Goal: Navigation & Orientation: Find specific page/section

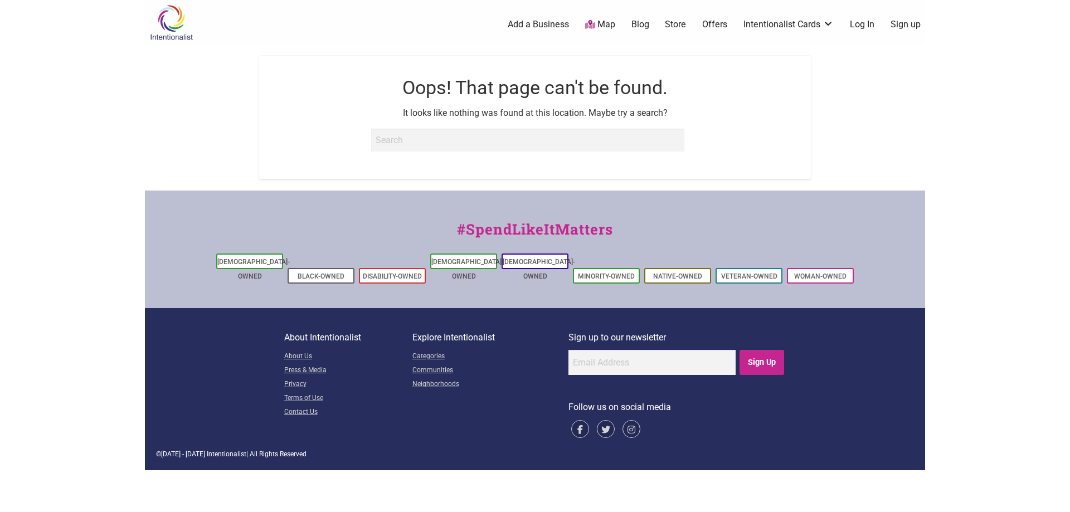
click at [170, 30] on img at bounding box center [171, 22] width 53 height 36
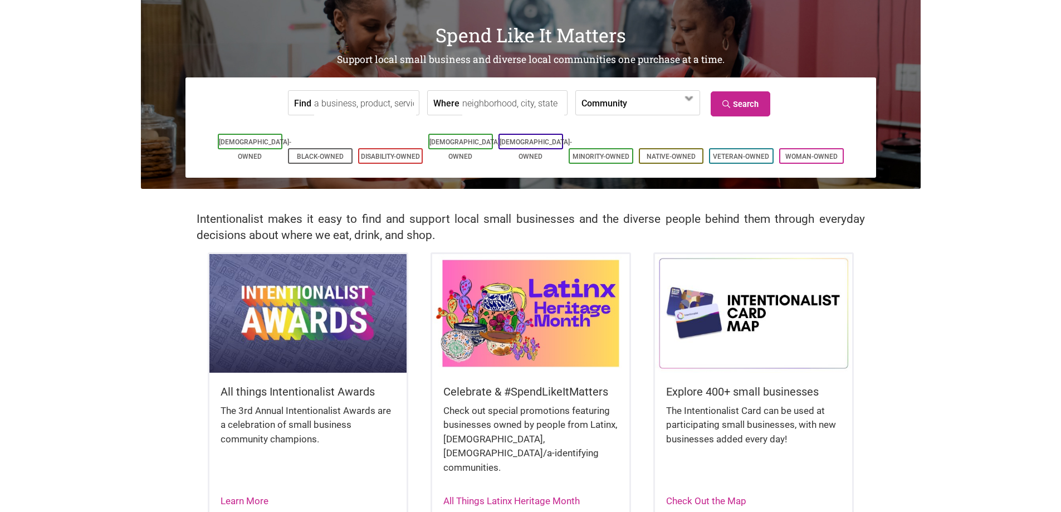
scroll to position [279, 0]
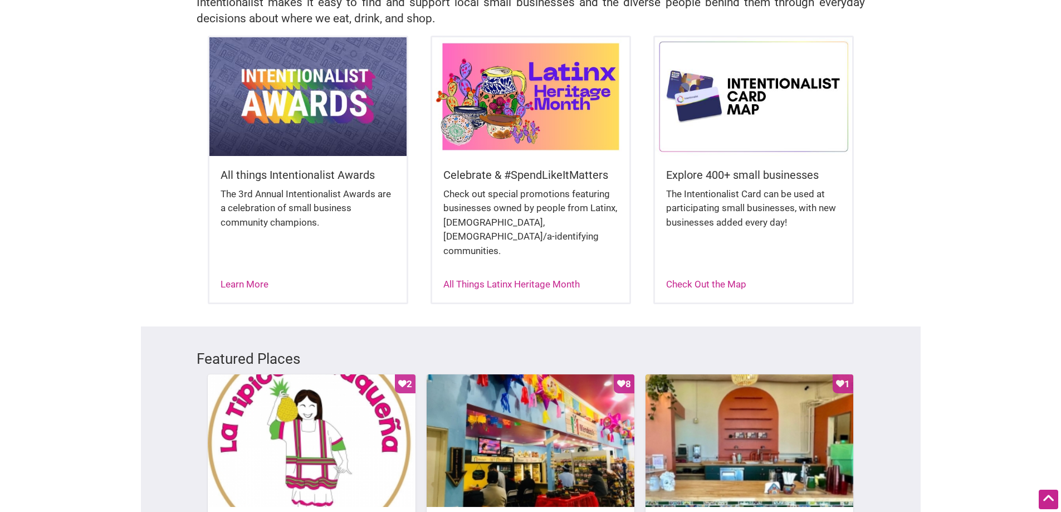
click at [729, 123] on img at bounding box center [753, 96] width 197 height 118
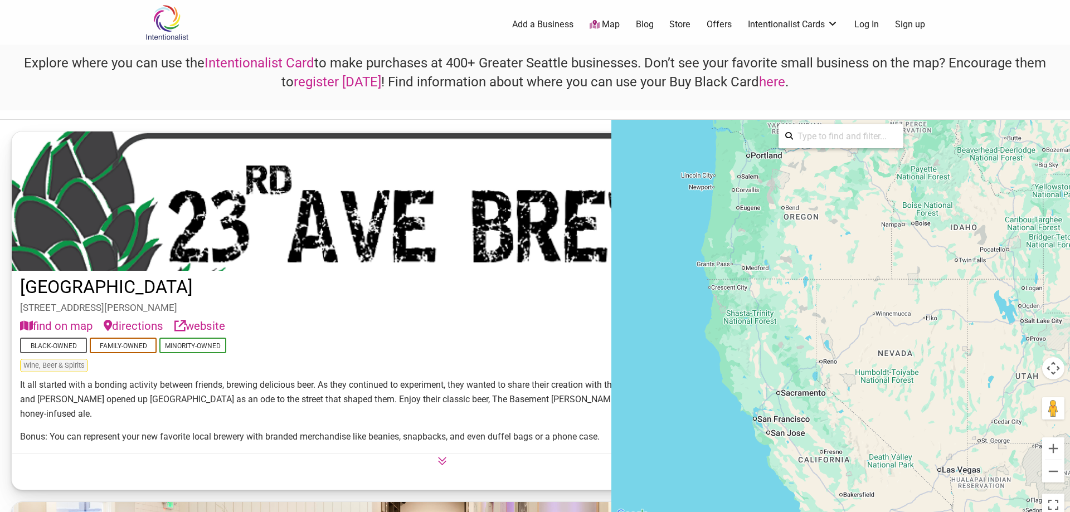
drag, startPoint x: 818, startPoint y: 412, endPoint x: 787, endPoint y: 153, distance: 261.0
click at [787, 153] on div "To activate drag with keyboard, press Alt + Enter. Once in keyboard drag state,…" at bounding box center [840, 321] width 459 height 402
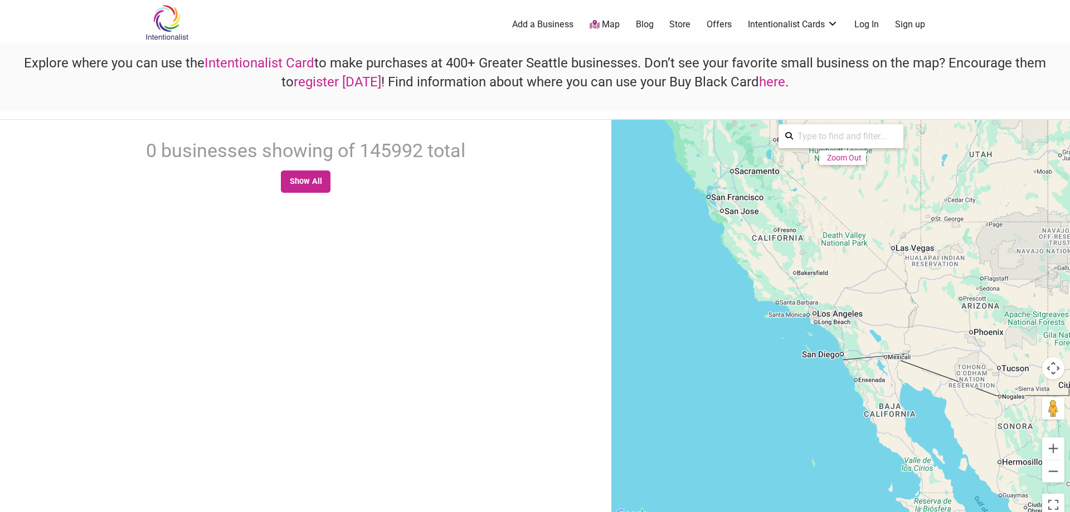
drag, startPoint x: 826, startPoint y: 455, endPoint x: 790, endPoint y: 310, distance: 149.9
click at [779, 233] on div at bounding box center [840, 321] width 459 height 402
click at [828, 357] on div at bounding box center [840, 321] width 459 height 402
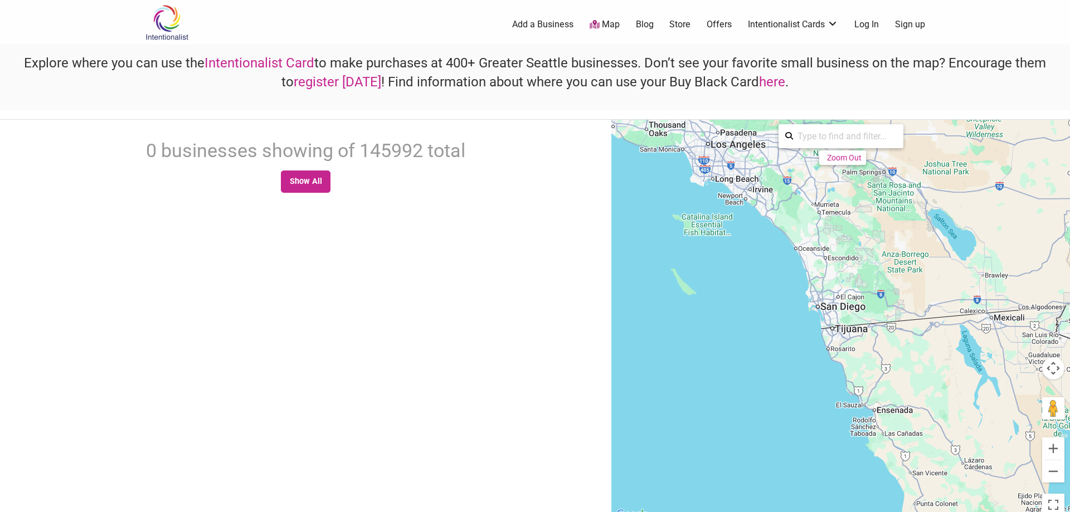
click at [821, 306] on div at bounding box center [840, 321] width 459 height 402
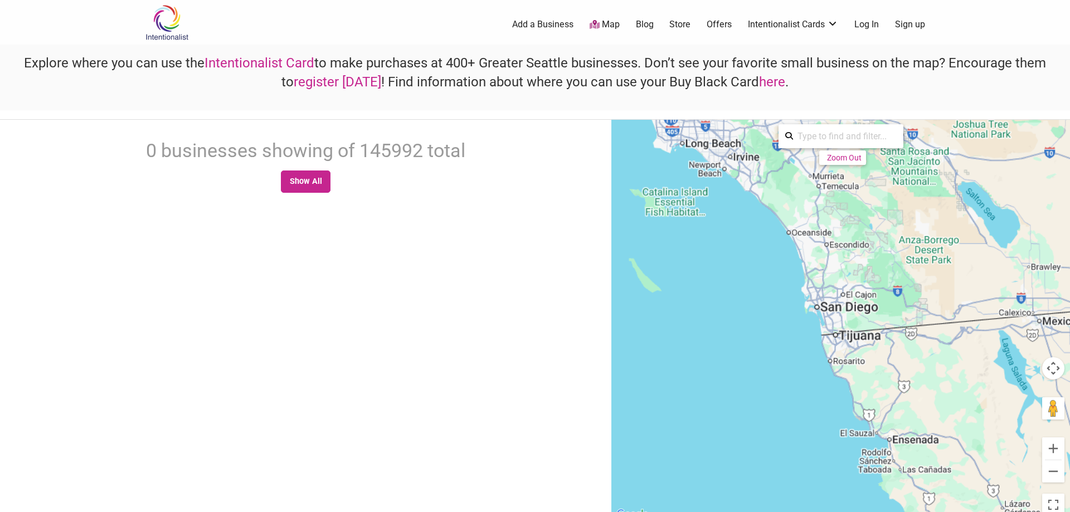
click at [821, 306] on div at bounding box center [840, 321] width 459 height 402
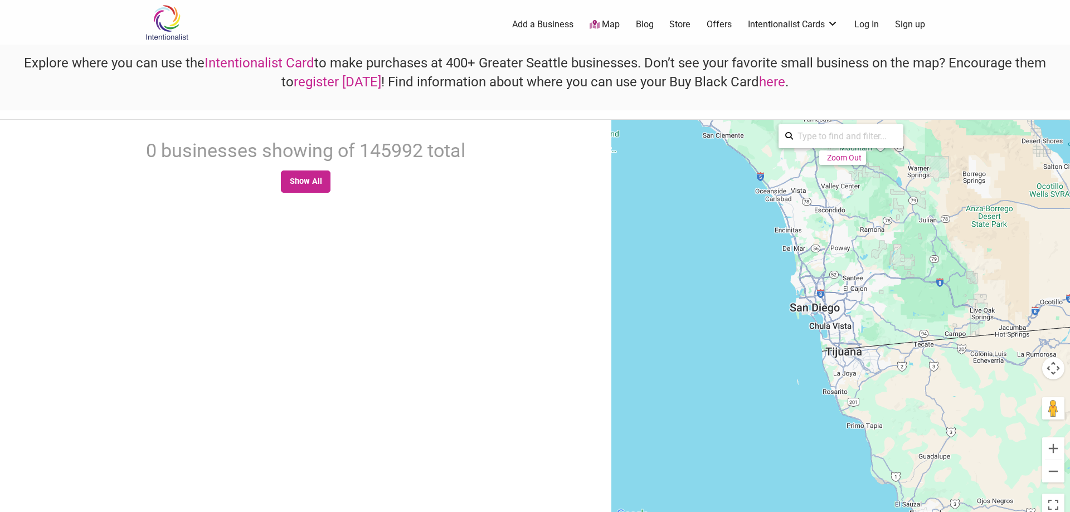
click at [808, 310] on div at bounding box center [840, 321] width 459 height 402
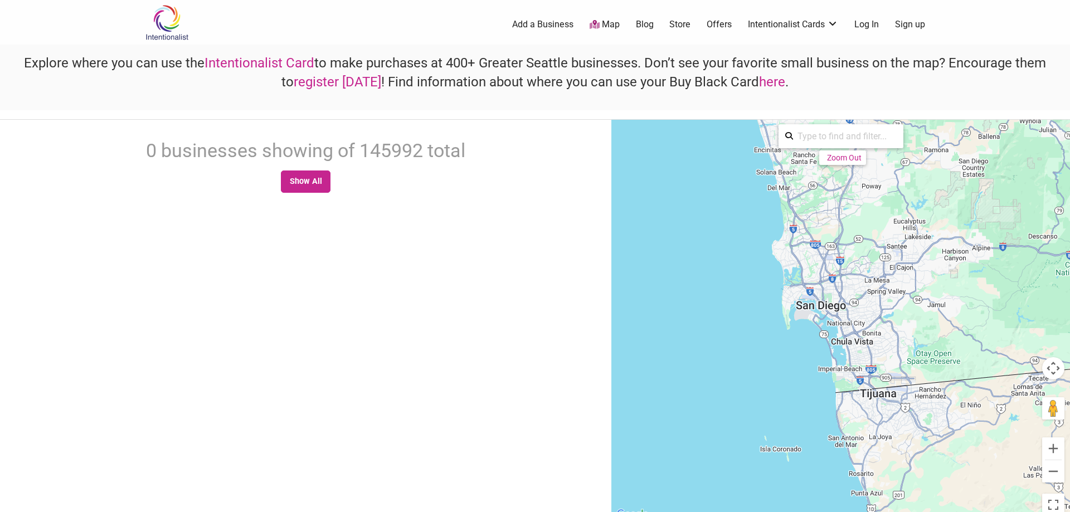
click at [831, 314] on div at bounding box center [840, 321] width 459 height 402
click at [831, 306] on div at bounding box center [840, 321] width 459 height 402
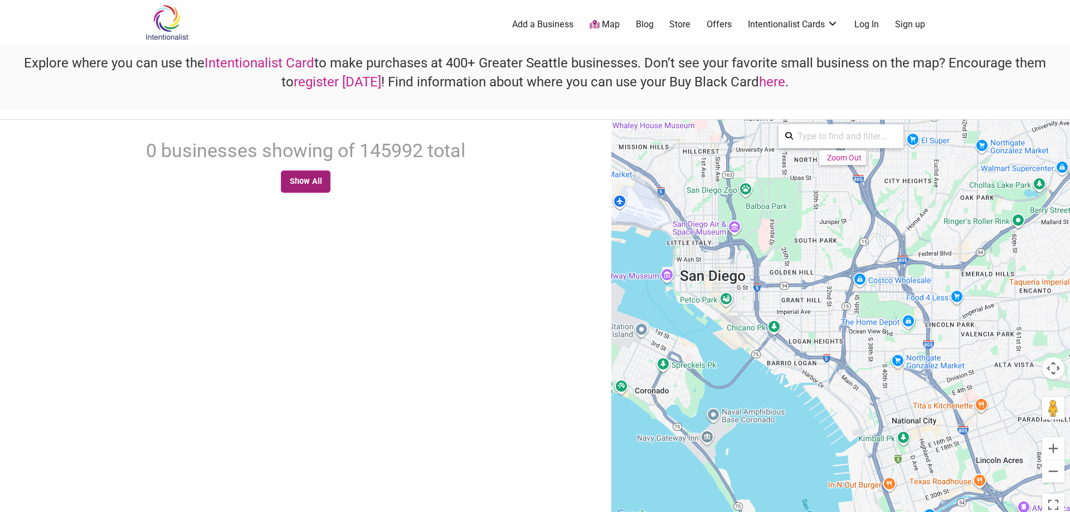
click at [307, 178] on link "Show All" at bounding box center [306, 181] width 50 height 22
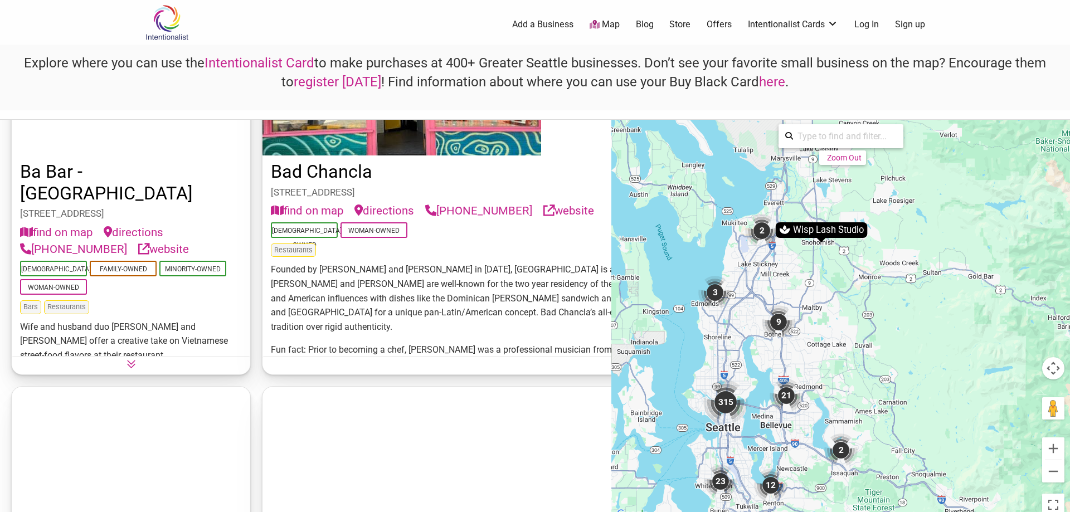
scroll to position [1970, 0]
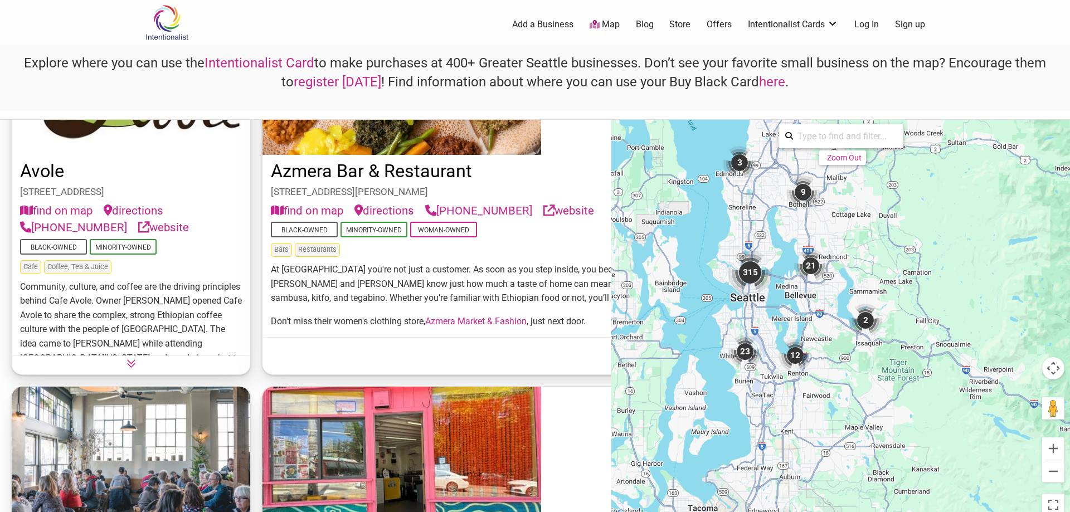
drag, startPoint x: 785, startPoint y: 426, endPoint x: 808, endPoint y: 303, distance: 125.2
click at [808, 303] on div "To activate drag with keyboard, press Alt + Enter. Once in keyboard drag state,…" at bounding box center [840, 321] width 459 height 402
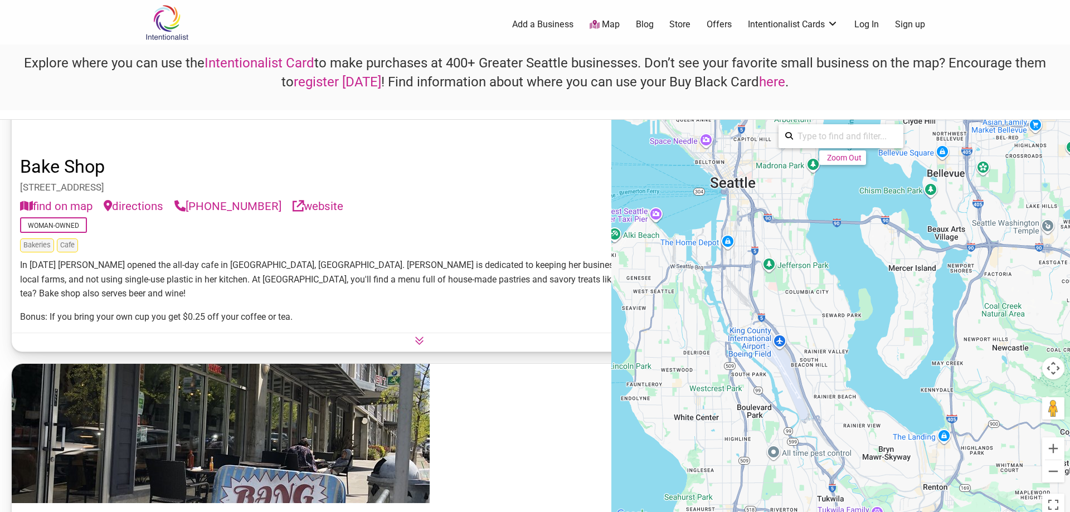
scroll to position [1507, 0]
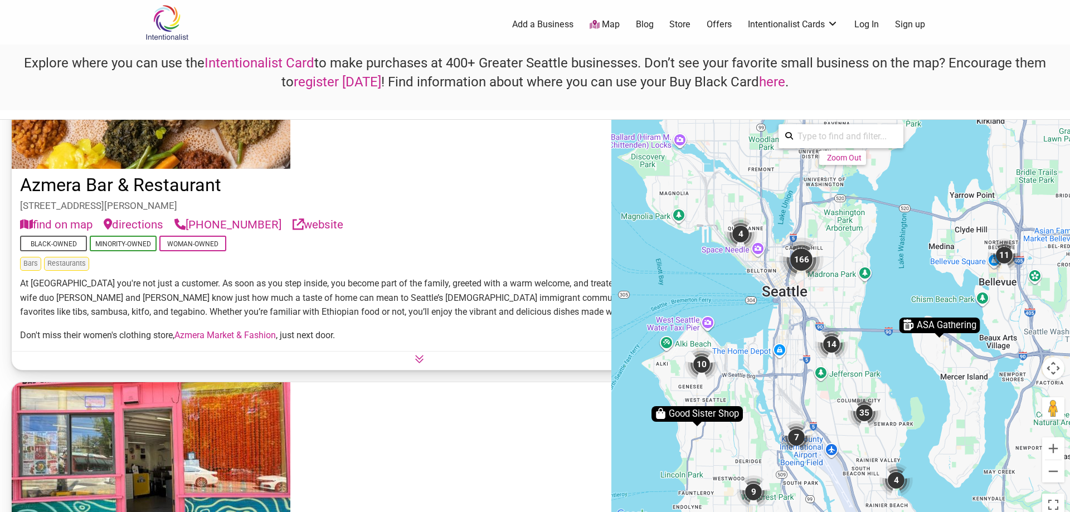
drag, startPoint x: 667, startPoint y: 344, endPoint x: 715, endPoint y: 448, distance: 114.4
click at [715, 448] on div "To activate drag with keyboard, press Alt + Enter. Once in keyboard drag state,…" at bounding box center [840, 321] width 459 height 402
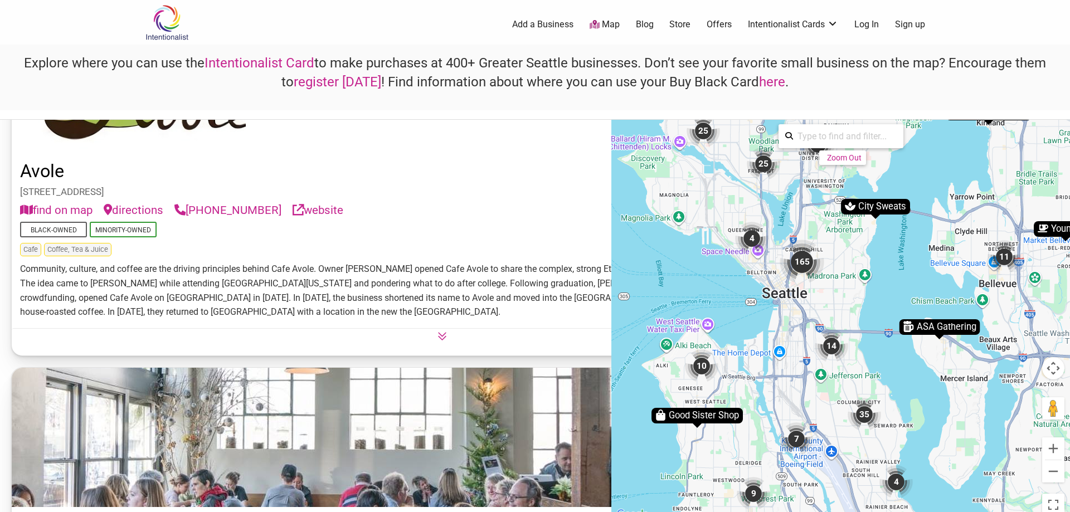
scroll to position [1878, 0]
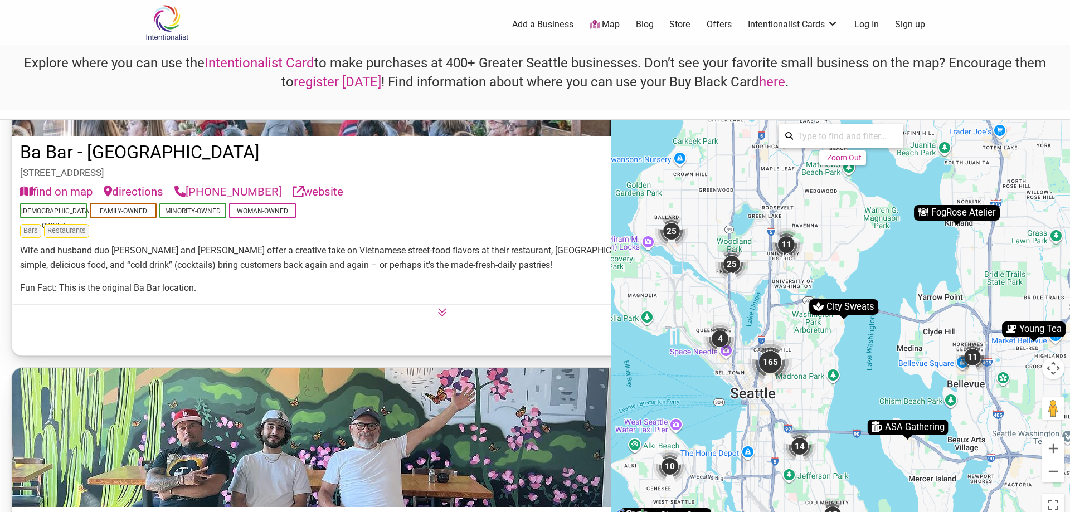
drag, startPoint x: 665, startPoint y: 300, endPoint x: 640, endPoint y: 378, distance: 82.5
click at [640, 378] on div "To activate drag with keyboard, press Alt + Enter. Once in keyboard drag state,…" at bounding box center [840, 321] width 459 height 402
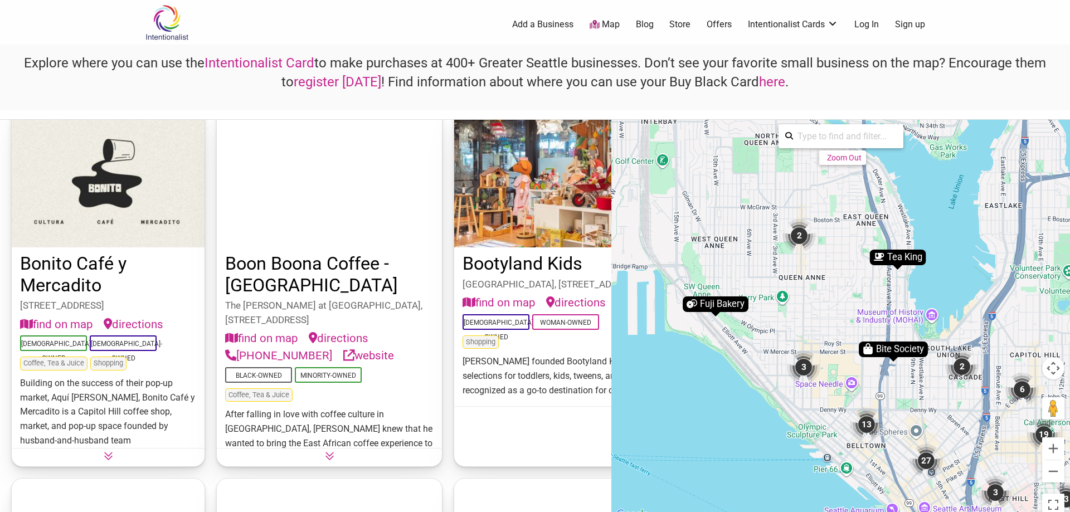
scroll to position [394, 0]
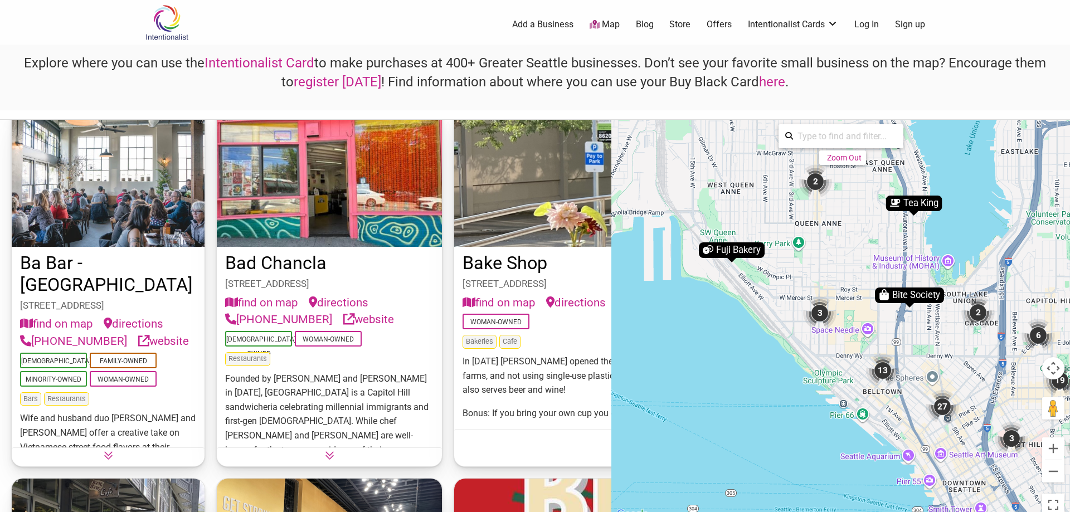
drag, startPoint x: 666, startPoint y: 311, endPoint x: 679, endPoint y: 257, distance: 55.5
click at [679, 257] on div "To activate drag with keyboard, press Alt + Enter. Once in keyboard drag state,…" at bounding box center [840, 321] width 459 height 402
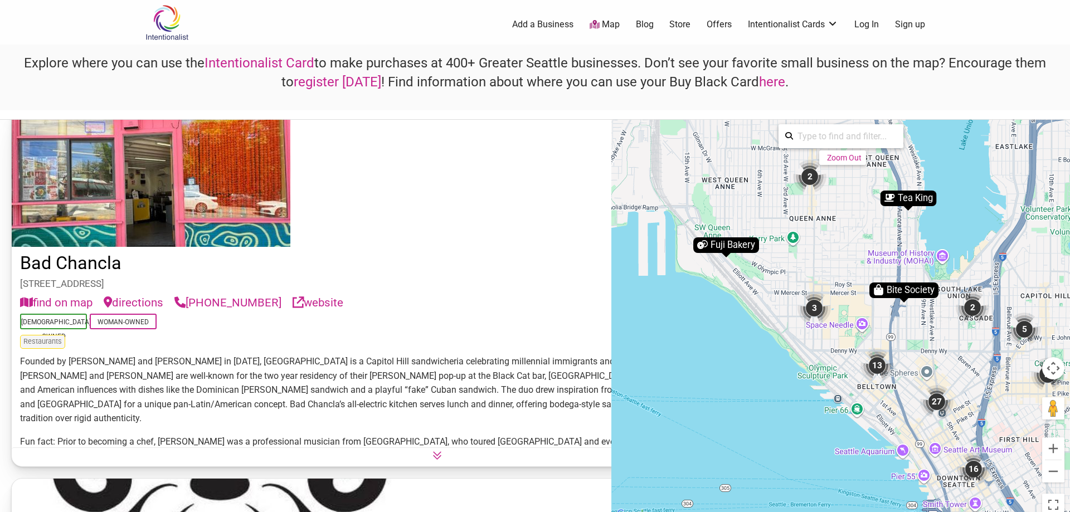
click at [713, 248] on div "Fuji Bakery" at bounding box center [726, 245] width 66 height 16
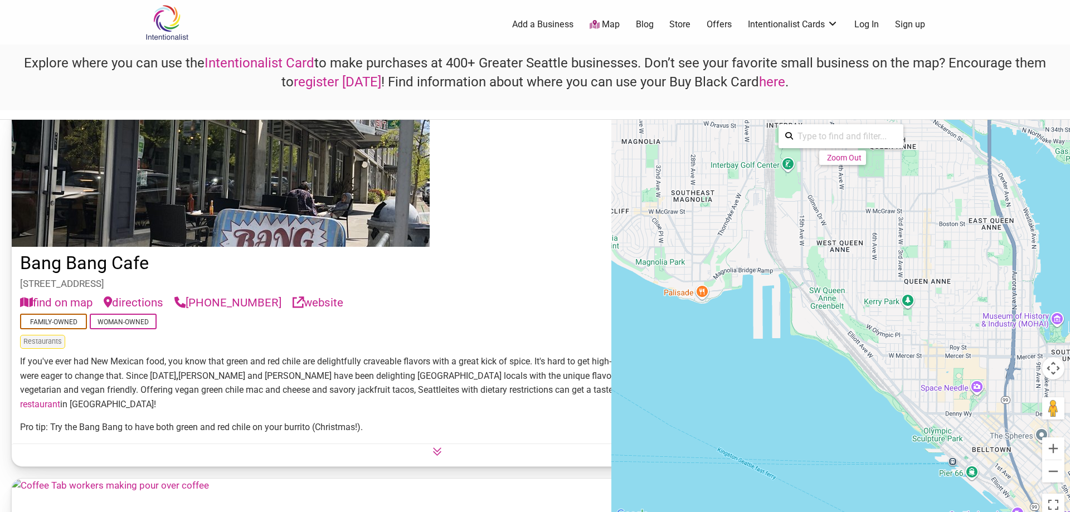
scroll to position [23, 0]
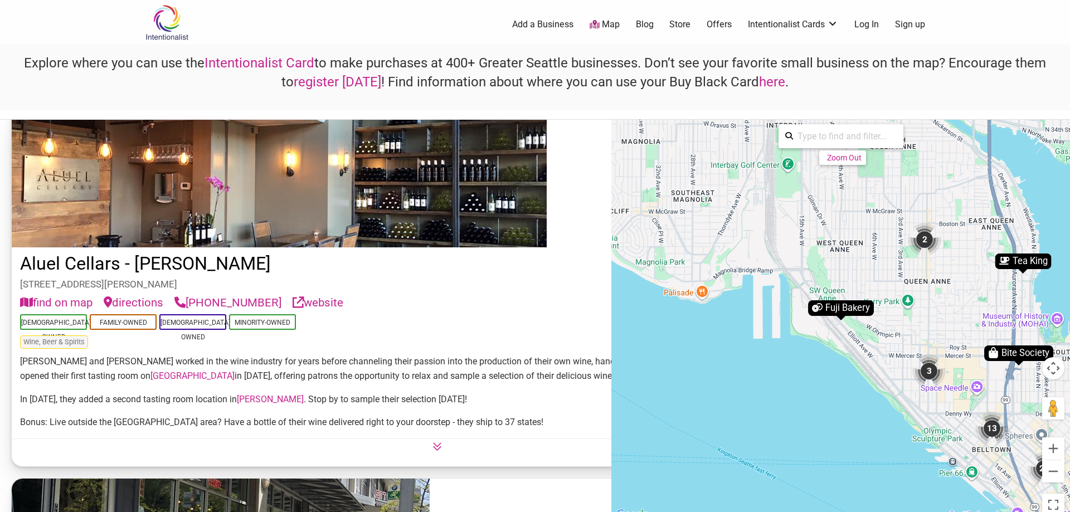
click at [844, 306] on div "Fuji Bakery" at bounding box center [841, 308] width 66 height 16
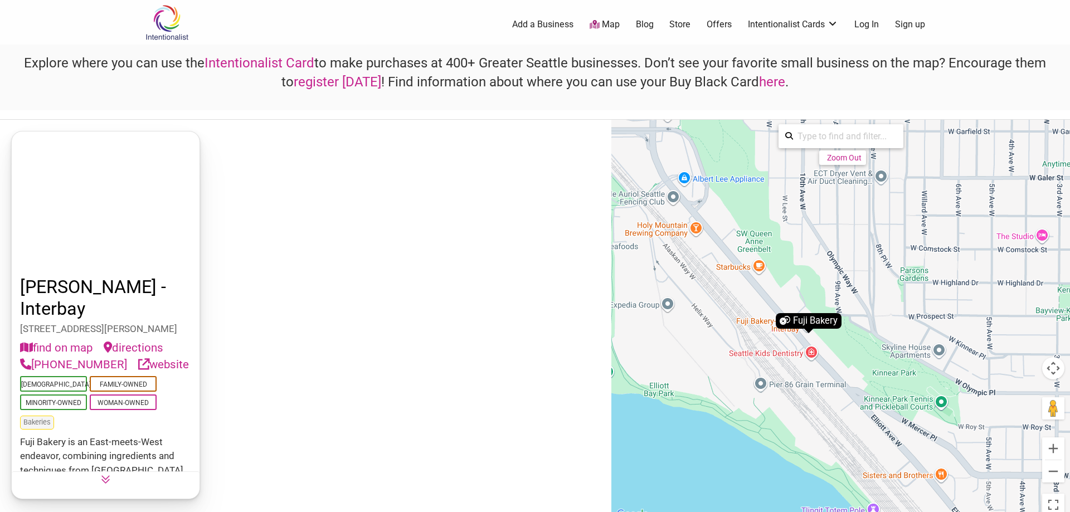
scroll to position [0, 0]
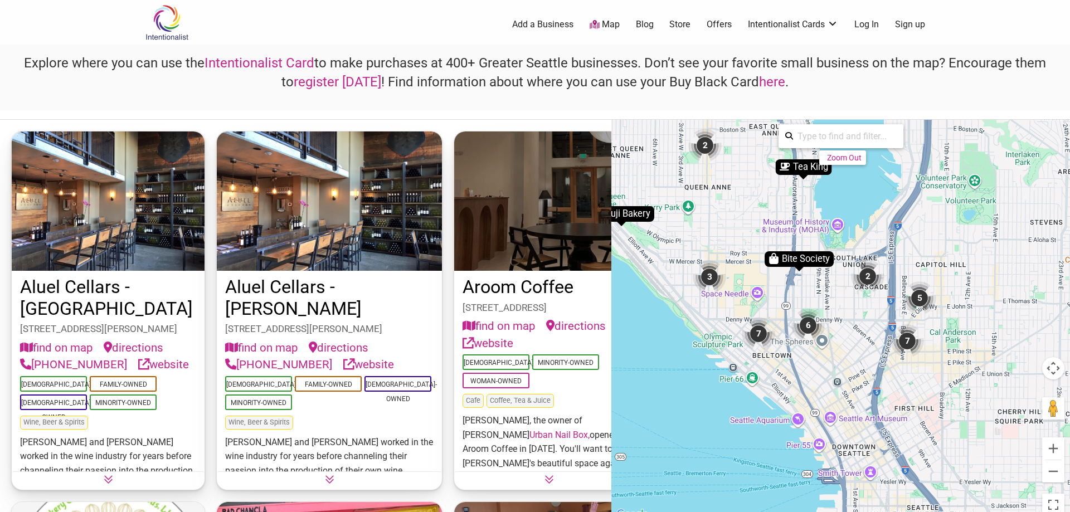
drag, startPoint x: 762, startPoint y: 445, endPoint x: 631, endPoint y: 291, distance: 201.5
click at [631, 291] on div "To navigate, press the arrow keys. To activate drag with keyboard, press Alt + …" at bounding box center [840, 321] width 459 height 402
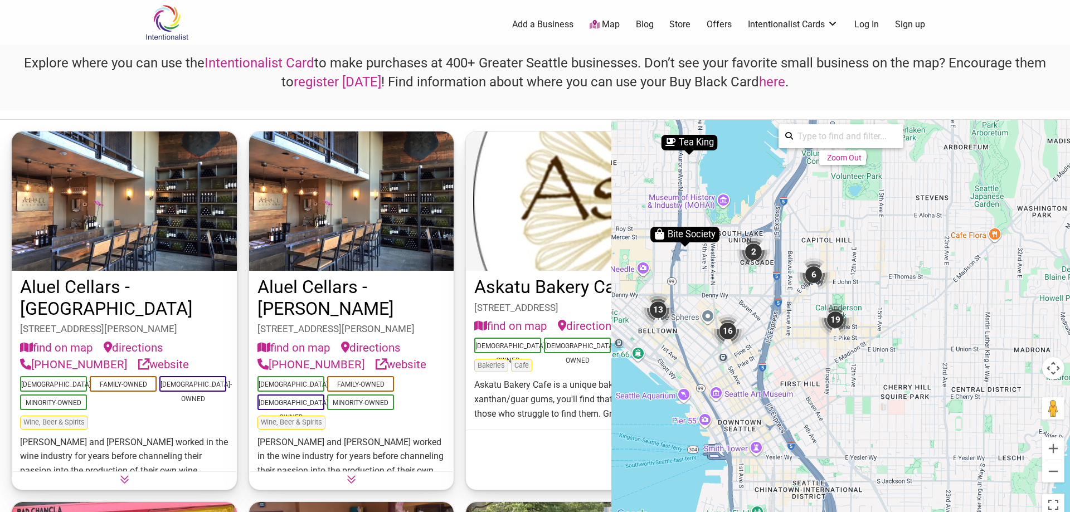
drag, startPoint x: 783, startPoint y: 447, endPoint x: 578, endPoint y: 299, distance: 253.3
click at [578, 299] on div "0 businesses showing of 145992 total Show All 70 businesses showing of 145992 t…" at bounding box center [535, 320] width 1070 height 402
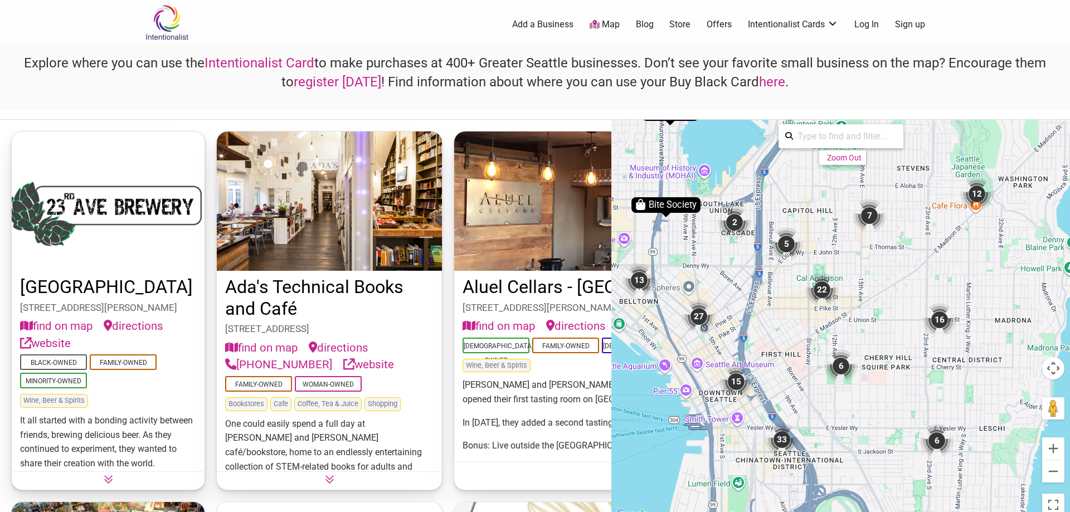
drag, startPoint x: 828, startPoint y: 407, endPoint x: 808, endPoint y: 377, distance: 35.7
click at [808, 377] on div "To navigate, press the arrow keys. To activate drag with keyboard, press Alt + …" at bounding box center [840, 321] width 459 height 402
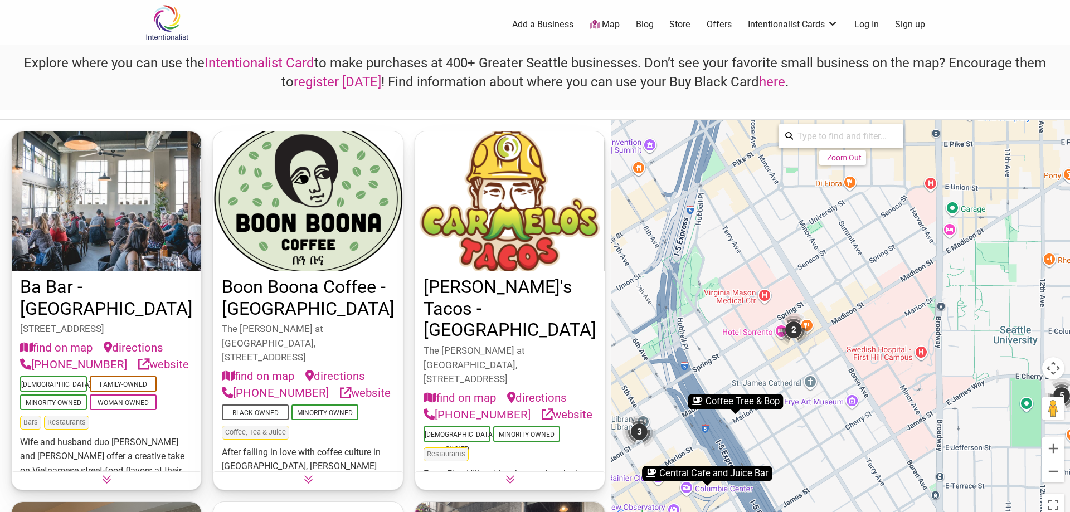
drag, startPoint x: 766, startPoint y: 426, endPoint x: 773, endPoint y: 488, distance: 62.8
click at [773, 488] on div "To navigate, press the arrow keys. To activate drag with keyboard, press Alt + …" at bounding box center [840, 321] width 459 height 402
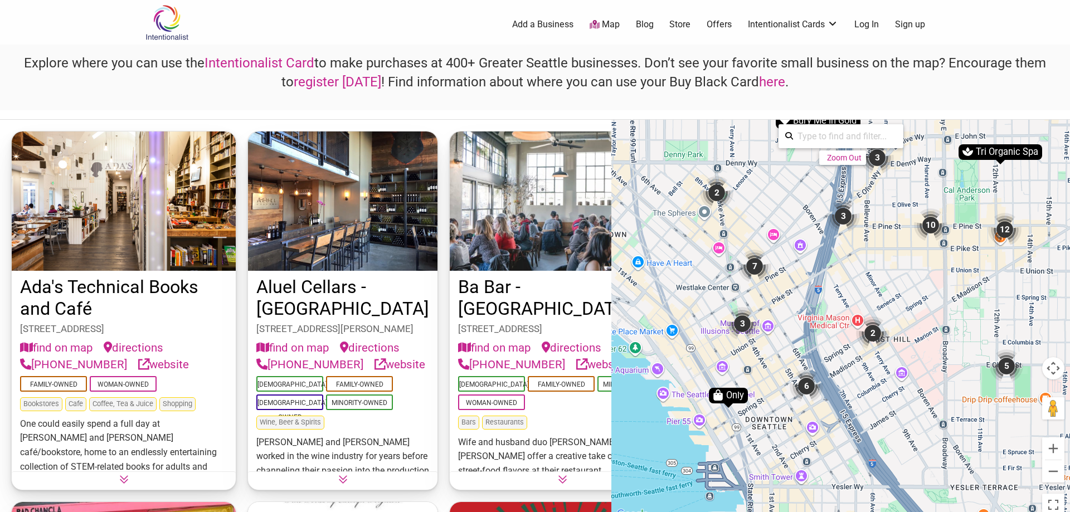
drag, startPoint x: 851, startPoint y: 479, endPoint x: 949, endPoint y: 387, distance: 134.8
click at [949, 387] on div "To navigate, press the arrow keys. To activate drag with keyboard, press Alt + …" at bounding box center [840, 321] width 459 height 402
